Goal: Information Seeking & Learning: Learn about a topic

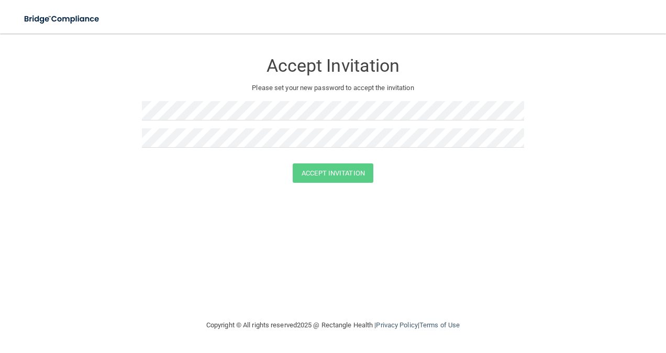
drag, startPoint x: 234, startPoint y: 98, endPoint x: 181, endPoint y: 98, distance: 52.4
click at [181, 98] on div "Accept Invitation Please set your new password to accept the invitation" at bounding box center [333, 103] width 382 height 119
click at [318, 173] on button "Accept Invitation" at bounding box center [333, 172] width 81 height 19
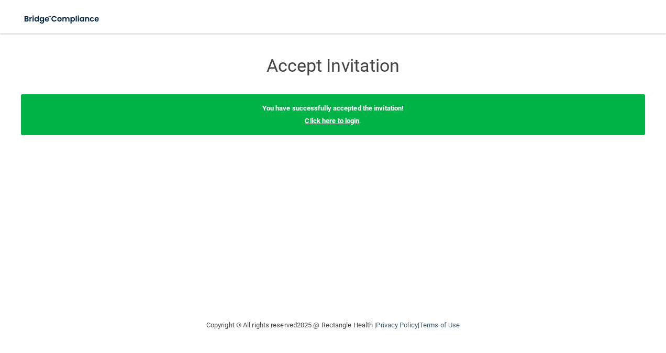
click at [338, 118] on link "Click here to login" at bounding box center [332, 121] width 54 height 8
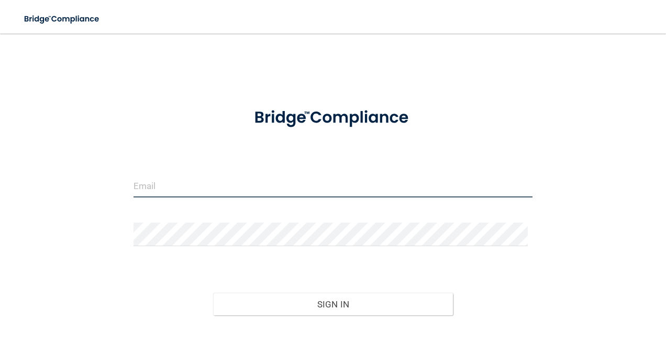
click at [265, 194] on input "email" at bounding box center [334, 186] width 400 height 24
type input "[EMAIL_ADDRESS][DOMAIN_NAME]"
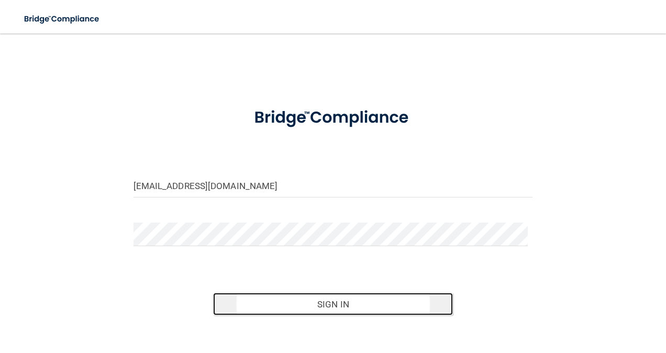
click at [251, 300] on button "Sign In" at bounding box center [333, 304] width 240 height 23
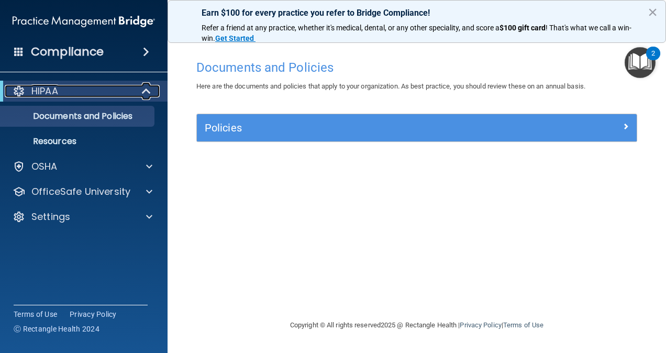
click at [140, 90] on div at bounding box center [147, 91] width 26 height 13
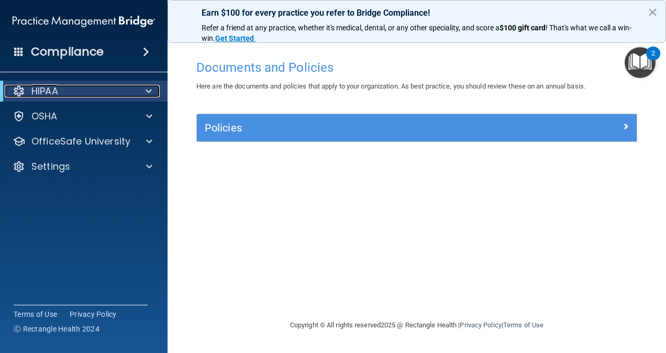
click at [140, 90] on div at bounding box center [147, 91] width 26 height 13
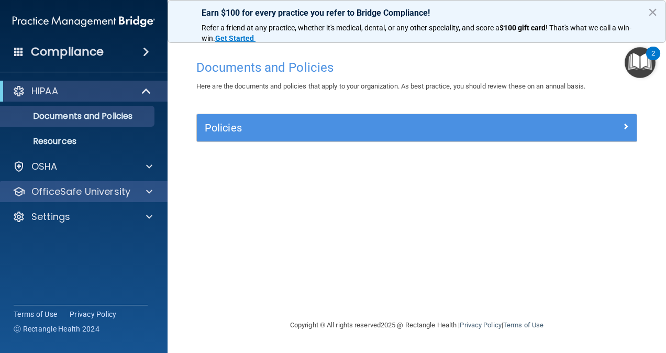
click at [146, 182] on div "OfficeSafe University" at bounding box center [84, 191] width 168 height 21
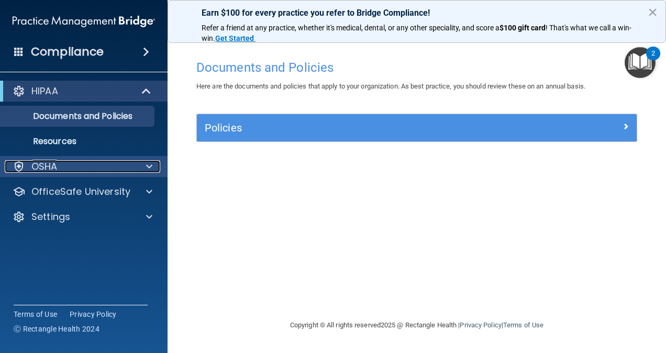
click at [148, 167] on span at bounding box center [149, 166] width 6 height 13
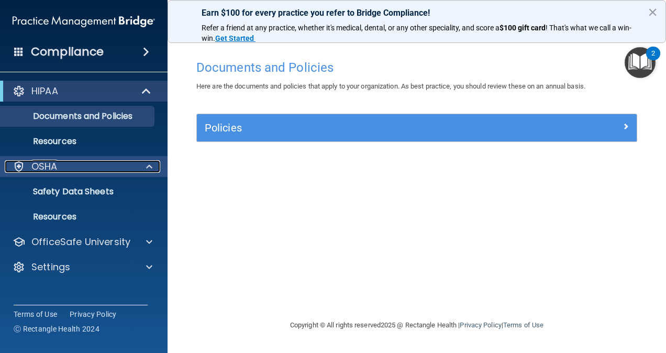
click at [148, 167] on span at bounding box center [149, 166] width 6 height 13
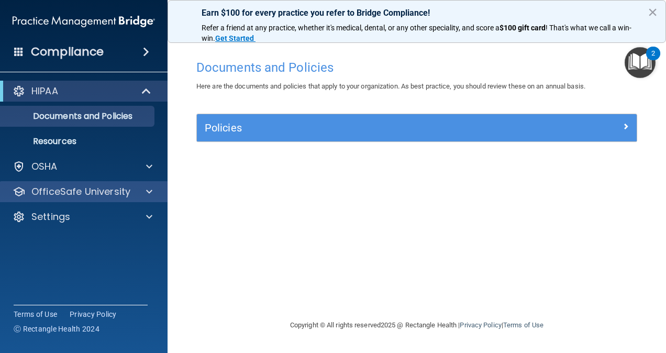
click at [151, 199] on div "OfficeSafe University" at bounding box center [84, 191] width 168 height 21
click at [149, 190] on span at bounding box center [149, 191] width 6 height 13
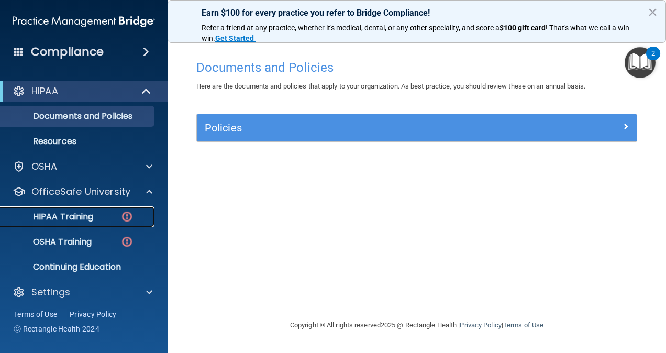
click at [72, 215] on p "HIPAA Training" at bounding box center [50, 217] width 86 height 10
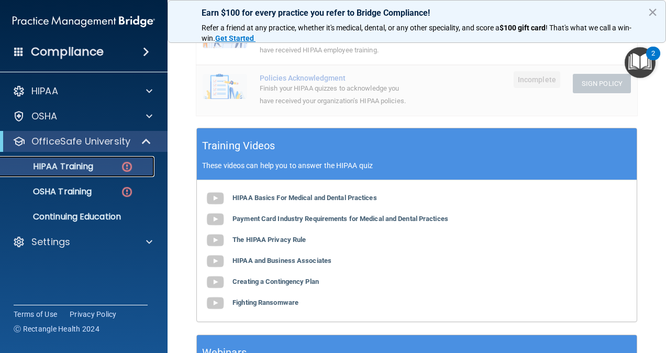
scroll to position [421, 0]
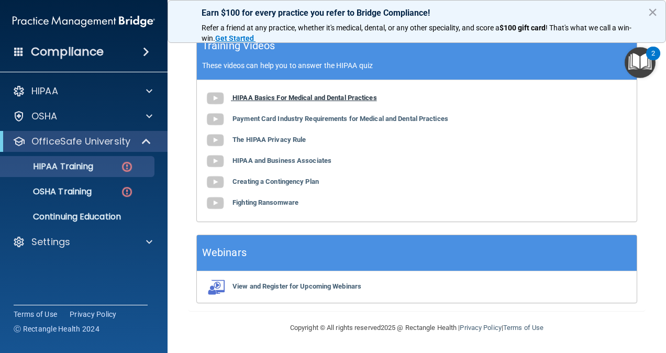
click at [264, 100] on b "HIPAA Basics For Medical and Dental Practices" at bounding box center [305, 98] width 145 height 8
click at [268, 117] on b "Payment Card Industry Requirements for Medical and Dental Practices" at bounding box center [341, 119] width 216 height 8
click at [284, 139] on b "The HIPAA Privacy Rule" at bounding box center [269, 140] width 73 height 8
click at [266, 158] on b "HIPAA and Business Associates" at bounding box center [282, 161] width 99 height 8
click at [260, 183] on b "Creating a Contingency Plan" at bounding box center [276, 182] width 86 height 8
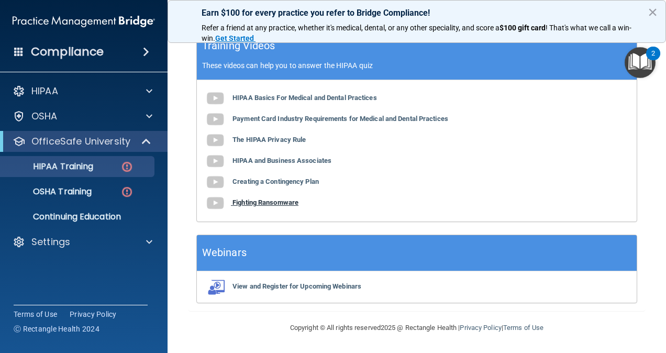
click at [273, 202] on b "Fighting Ransomware" at bounding box center [266, 203] width 66 height 8
